Goal: Task Accomplishment & Management: Complete application form

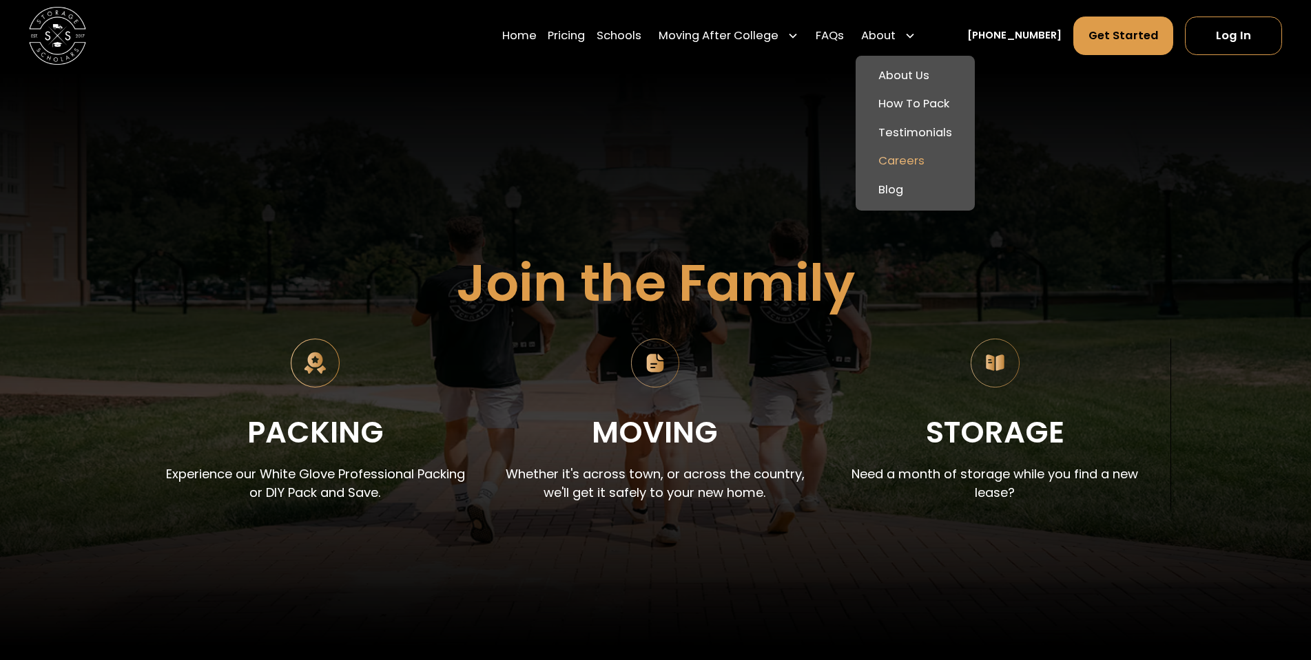
click at [928, 161] on link "Careers" at bounding box center [915, 161] width 108 height 29
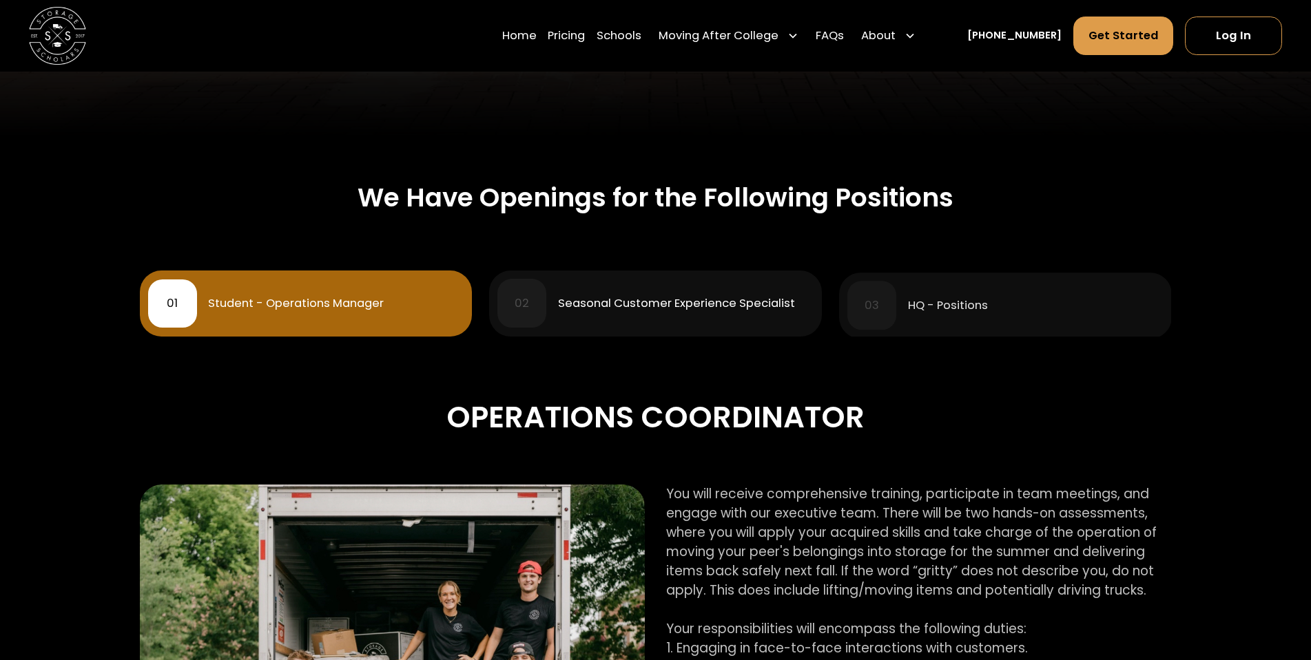
scroll to position [551, 0]
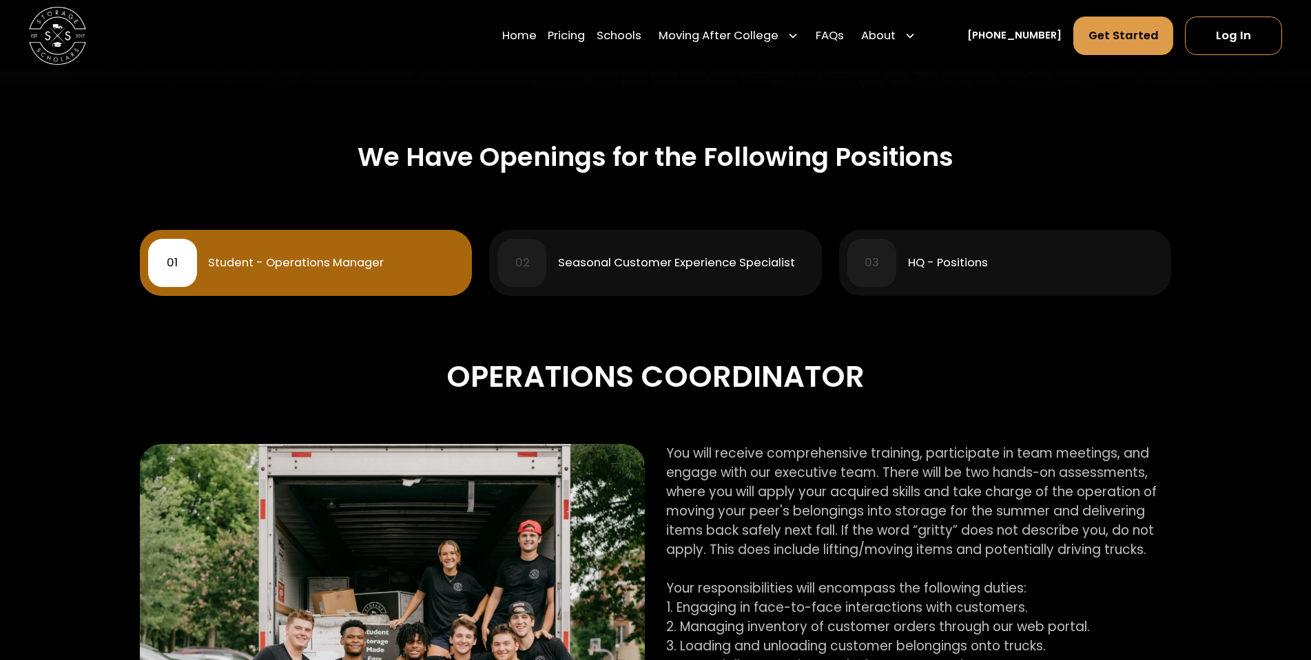
click at [638, 260] on div "Seasonal Customer Experience Specialist" at bounding box center [676, 264] width 237 height 12
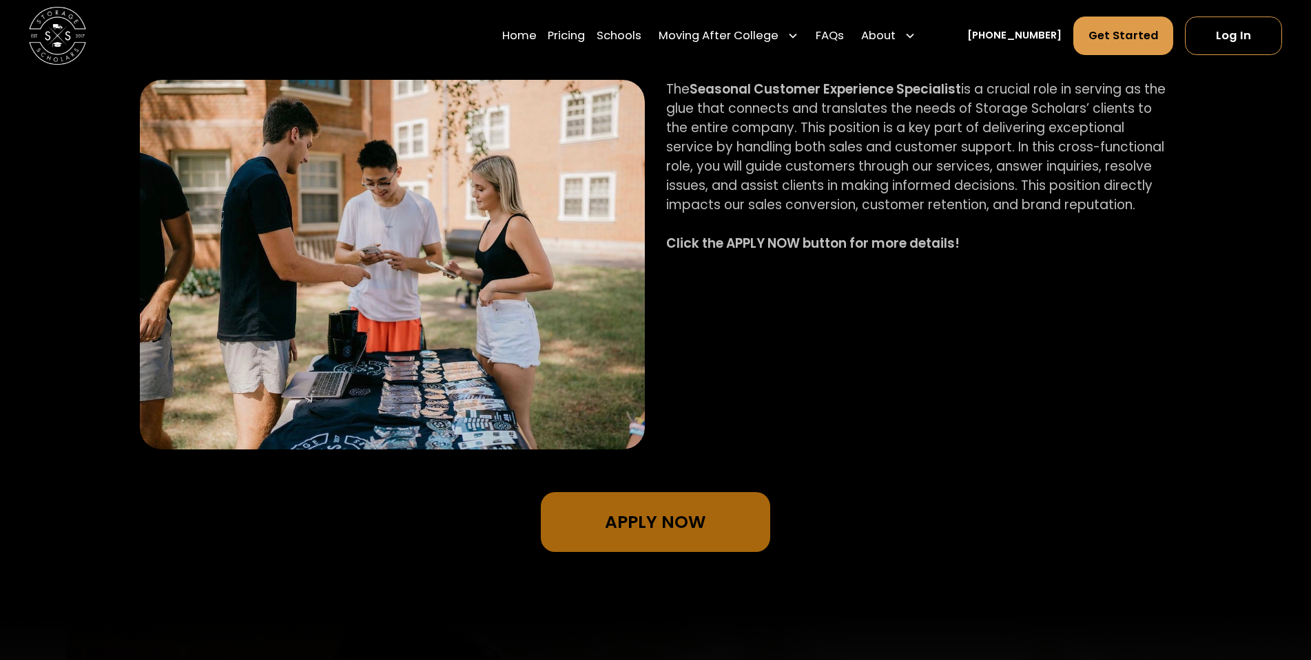
scroll to position [895, 0]
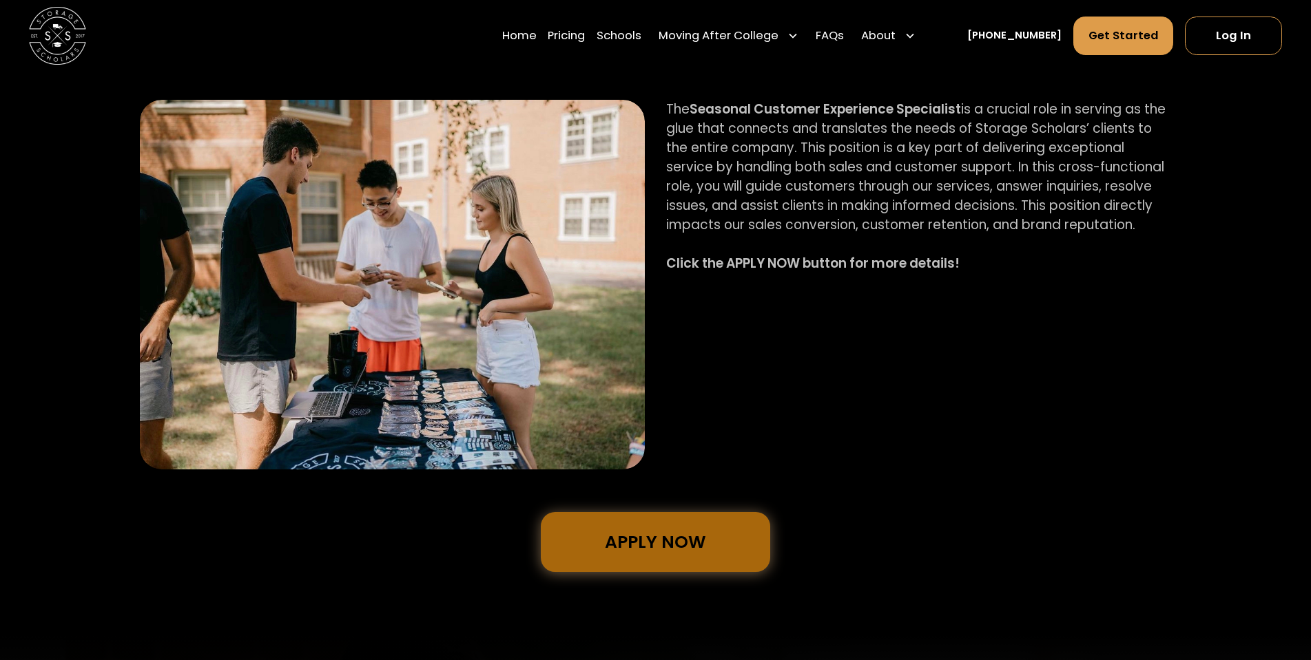
click at [692, 541] on link "Apply Now" at bounding box center [655, 542] width 229 height 60
